Goal: Task Accomplishment & Management: Use online tool/utility

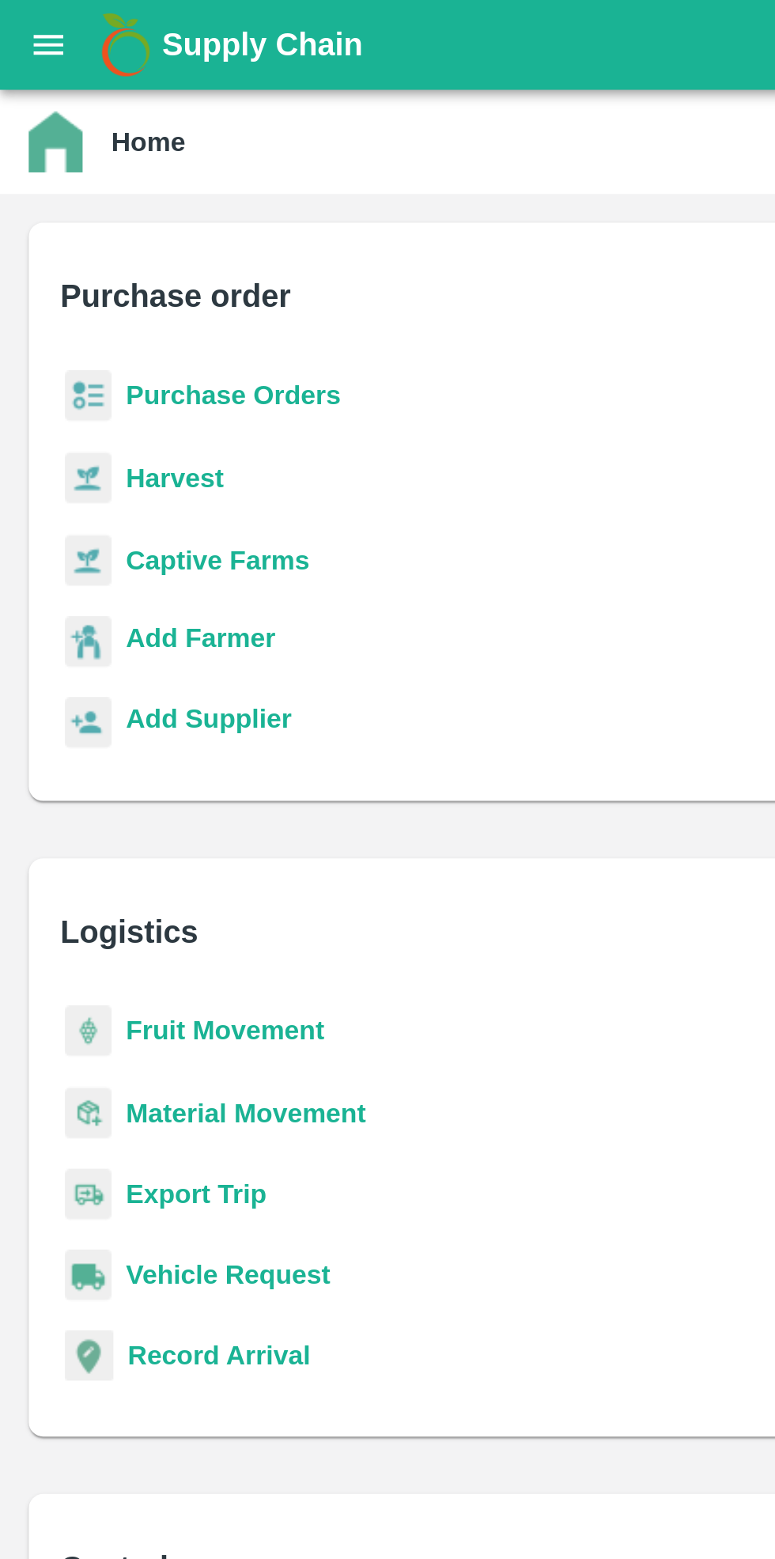
click at [99, 171] on b "Purchase Orders" at bounding box center [102, 174] width 95 height 13
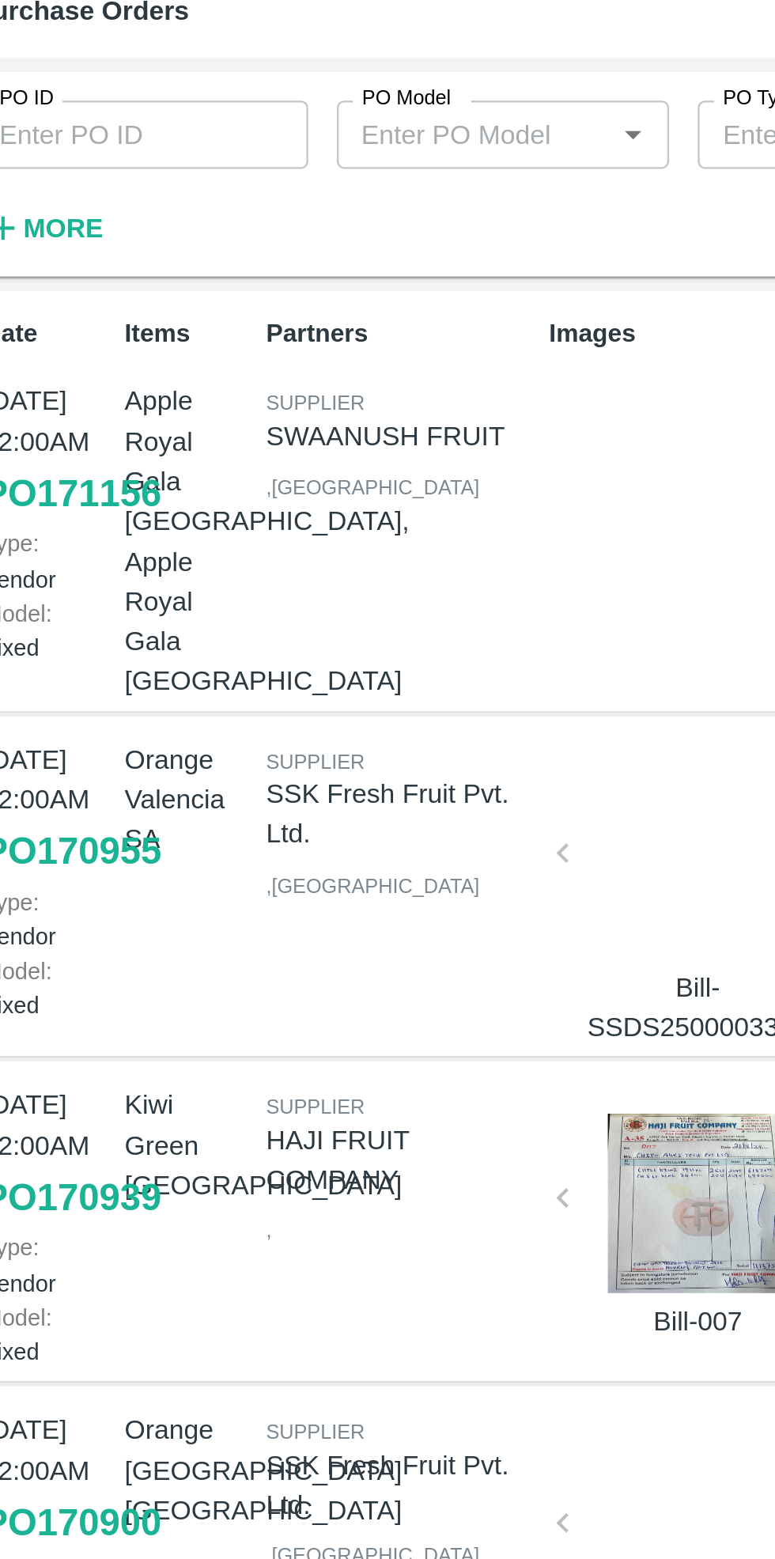
click at [324, 426] on div at bounding box center [331, 437] width 106 height 84
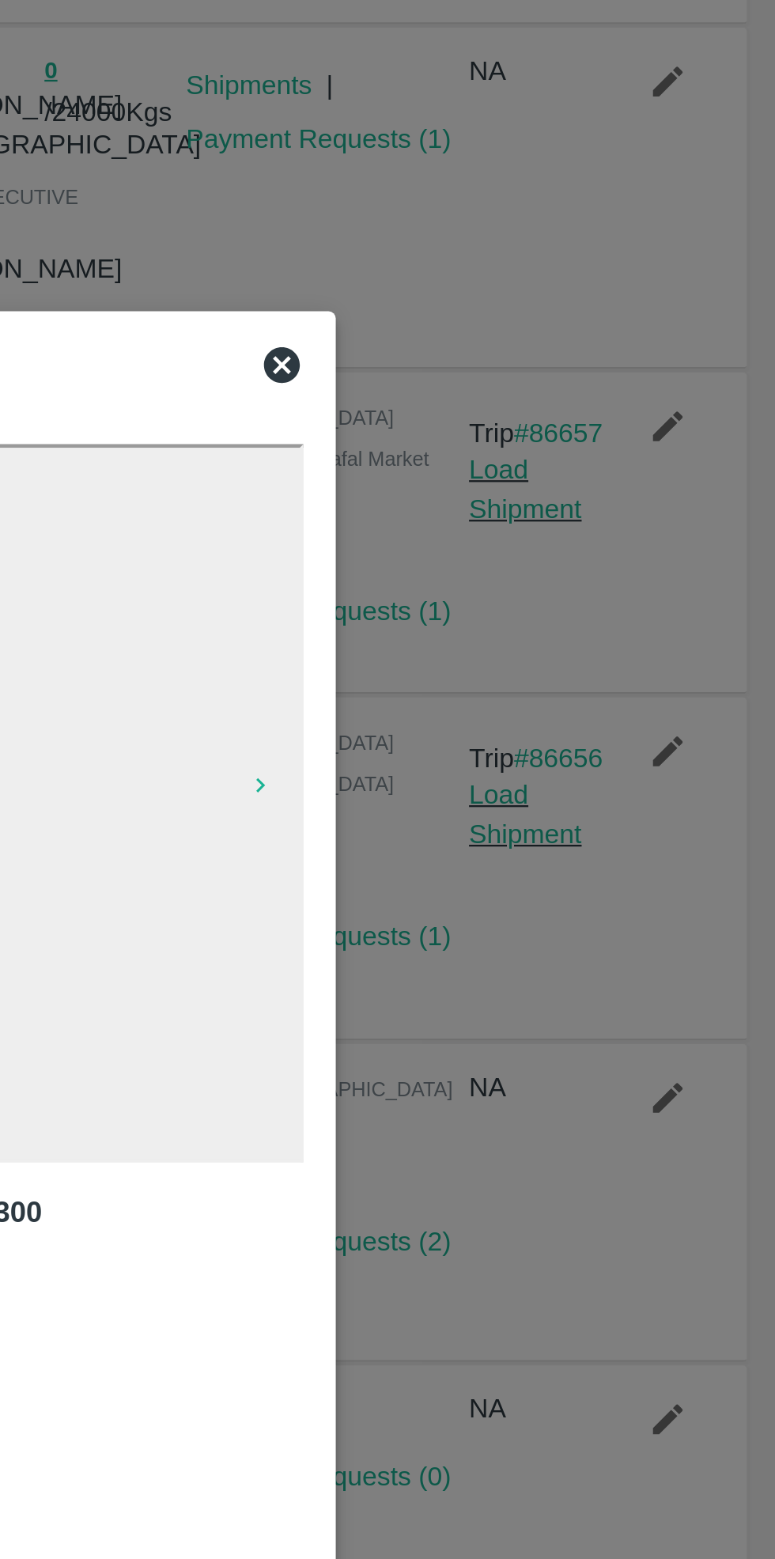
click at [555, 513] on icon at bounding box center [558, 521] width 16 height 16
